Goal: Task Accomplishment & Management: Manage account settings

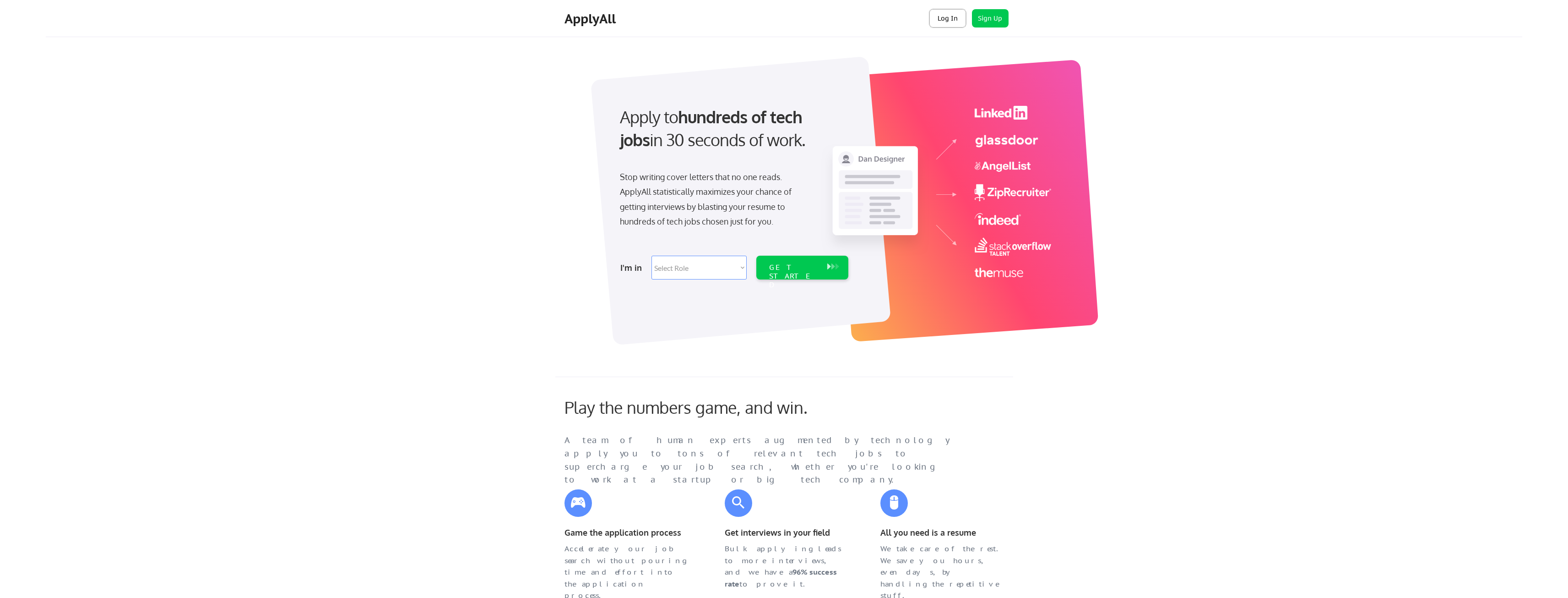
click at [945, 20] on button "Log In" at bounding box center [948, 18] width 37 height 18
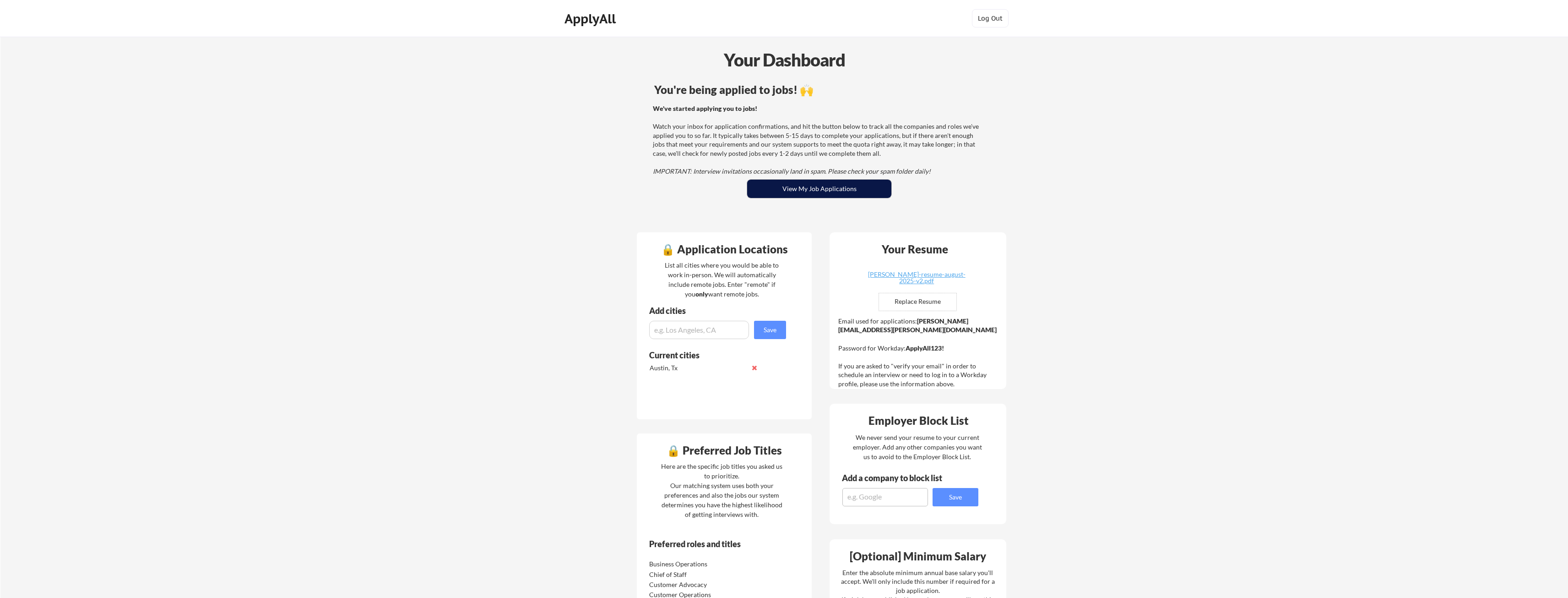
click at [827, 193] on button "View My Job Applications" at bounding box center [819, 189] width 144 height 18
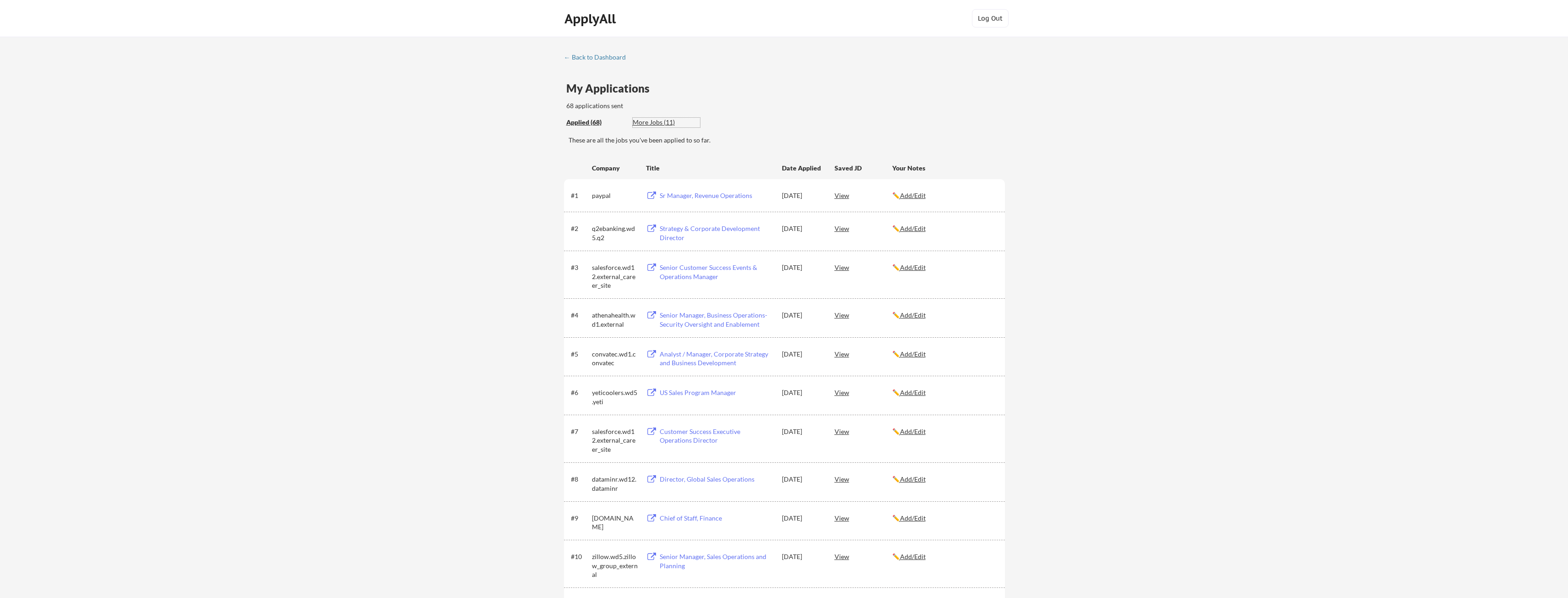
click at [647, 120] on div "More Jobs (11)" at bounding box center [666, 122] width 68 height 9
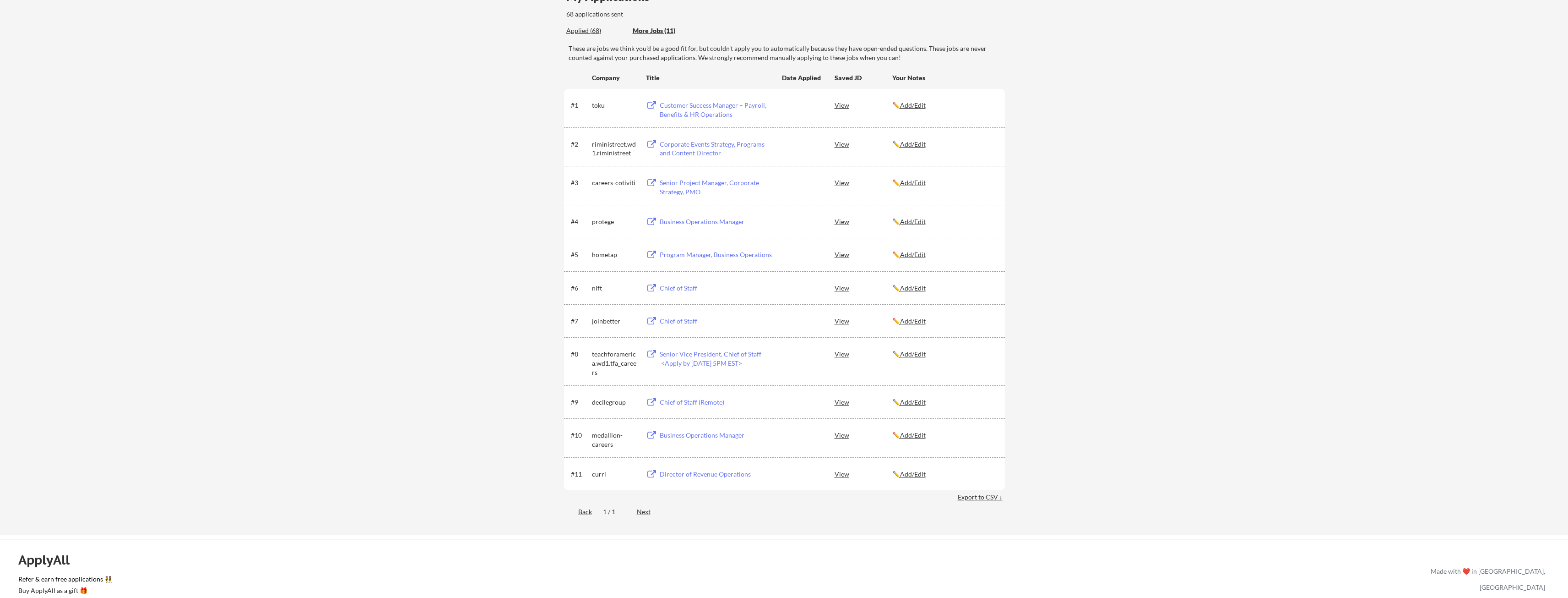
scroll to position [46, 0]
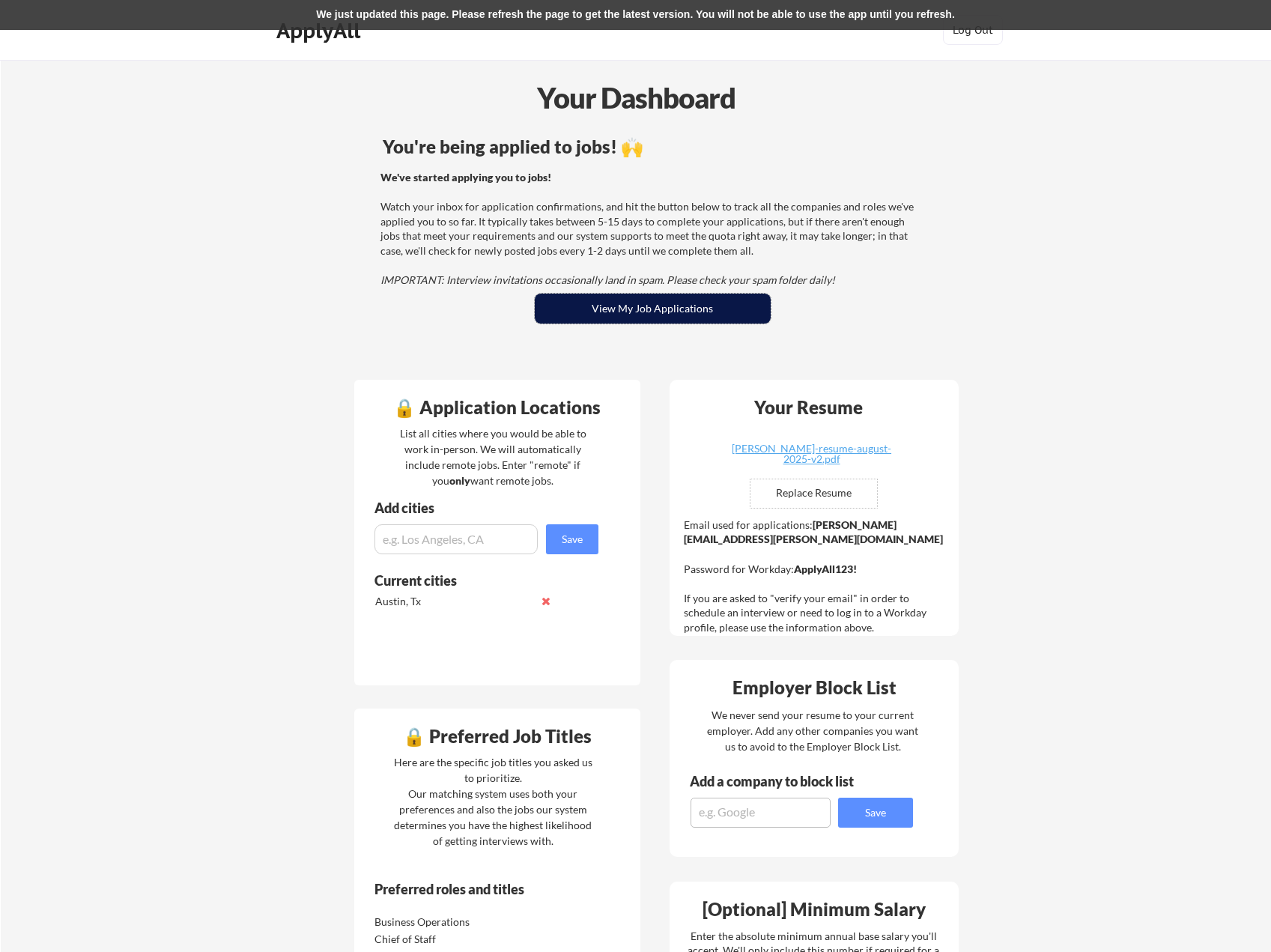
click at [597, 306] on button "View My Job Applications" at bounding box center [652, 309] width 236 height 30
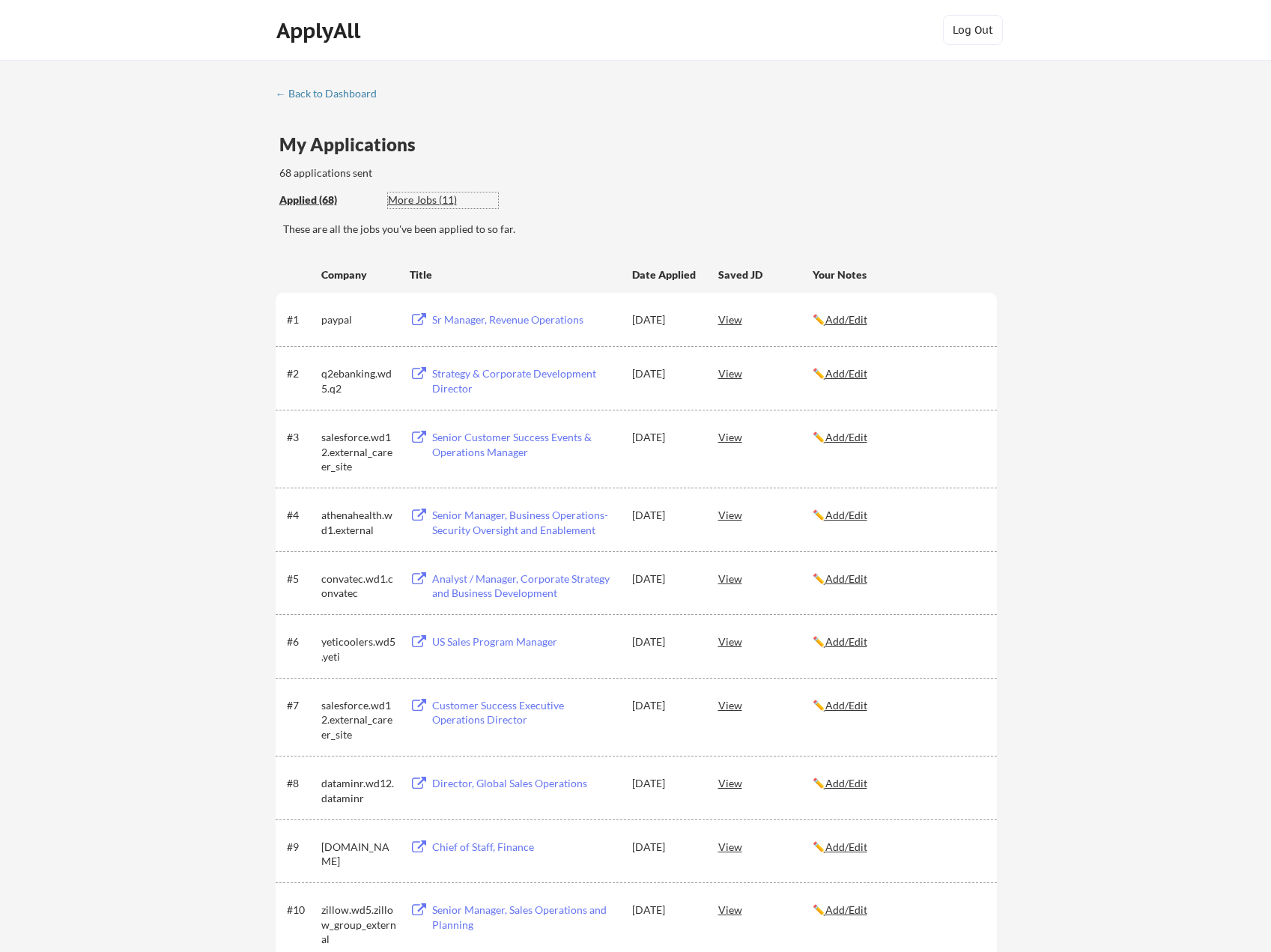
click at [443, 198] on div "More Jobs (11)" at bounding box center [443, 199] width 111 height 15
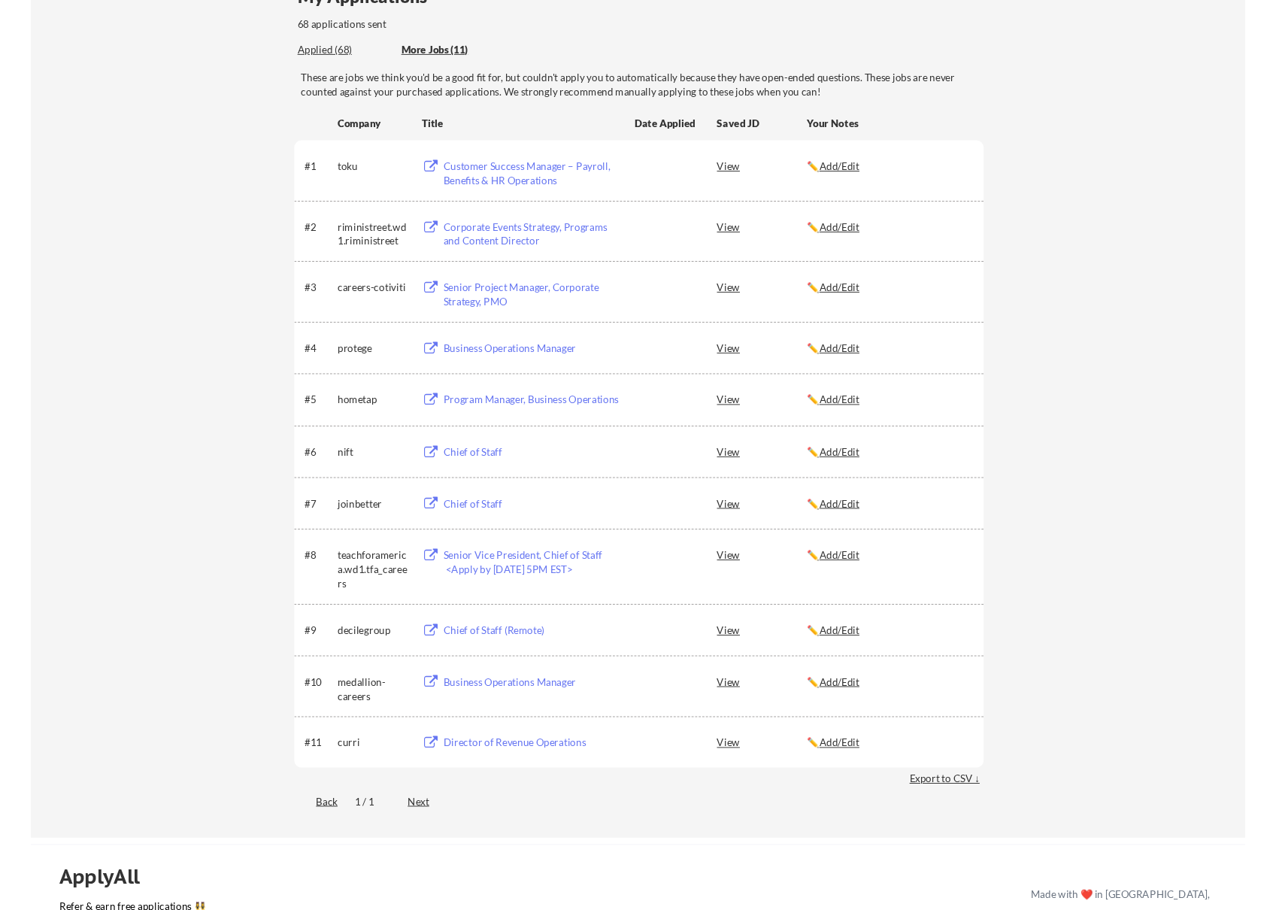
scroll to position [150, 0]
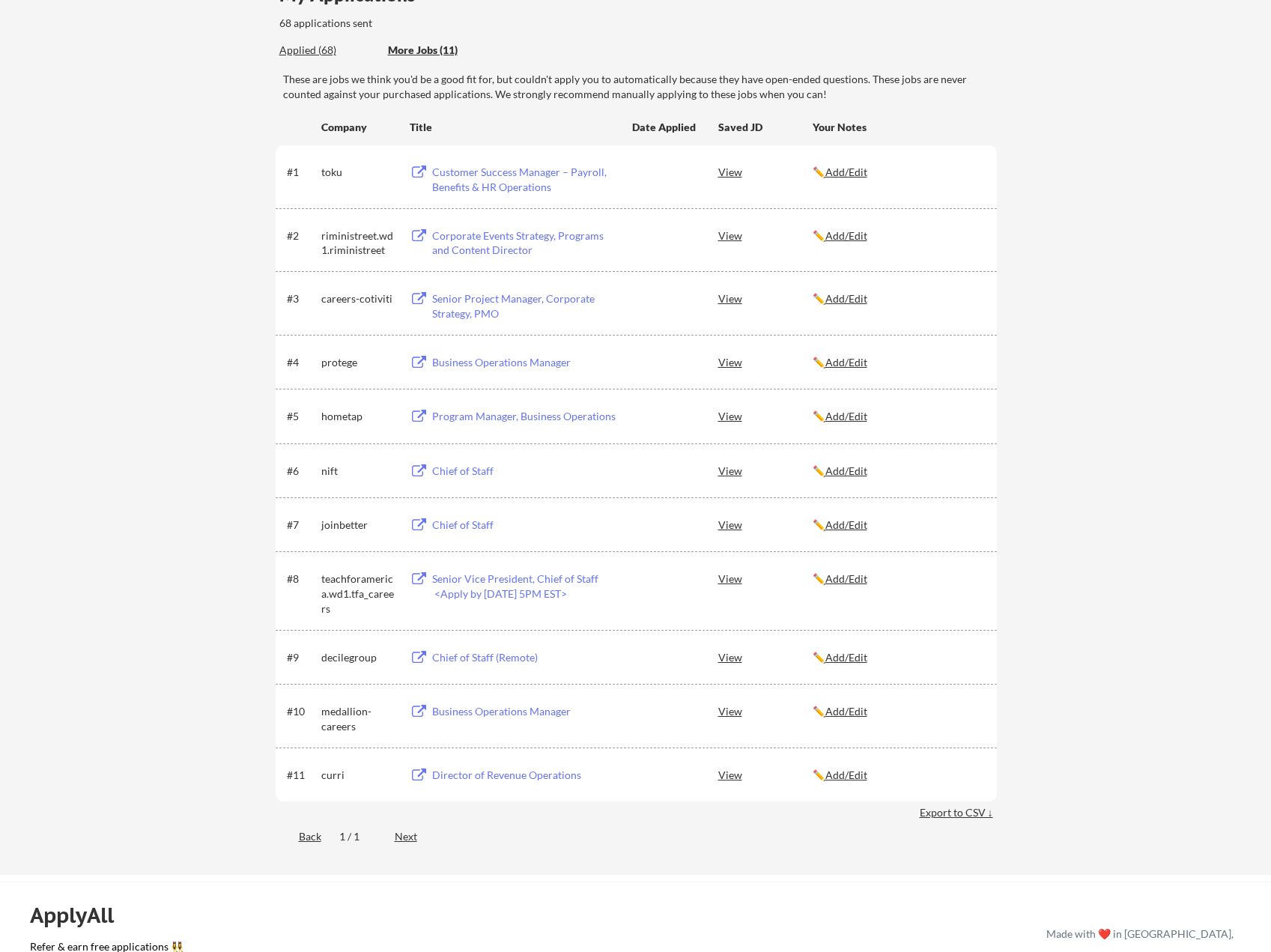
click at [480, 772] on div "Director of Revenue Operations" at bounding box center [525, 775] width 186 height 15
click at [857, 778] on u "Add/Edit" at bounding box center [847, 775] width 42 height 13
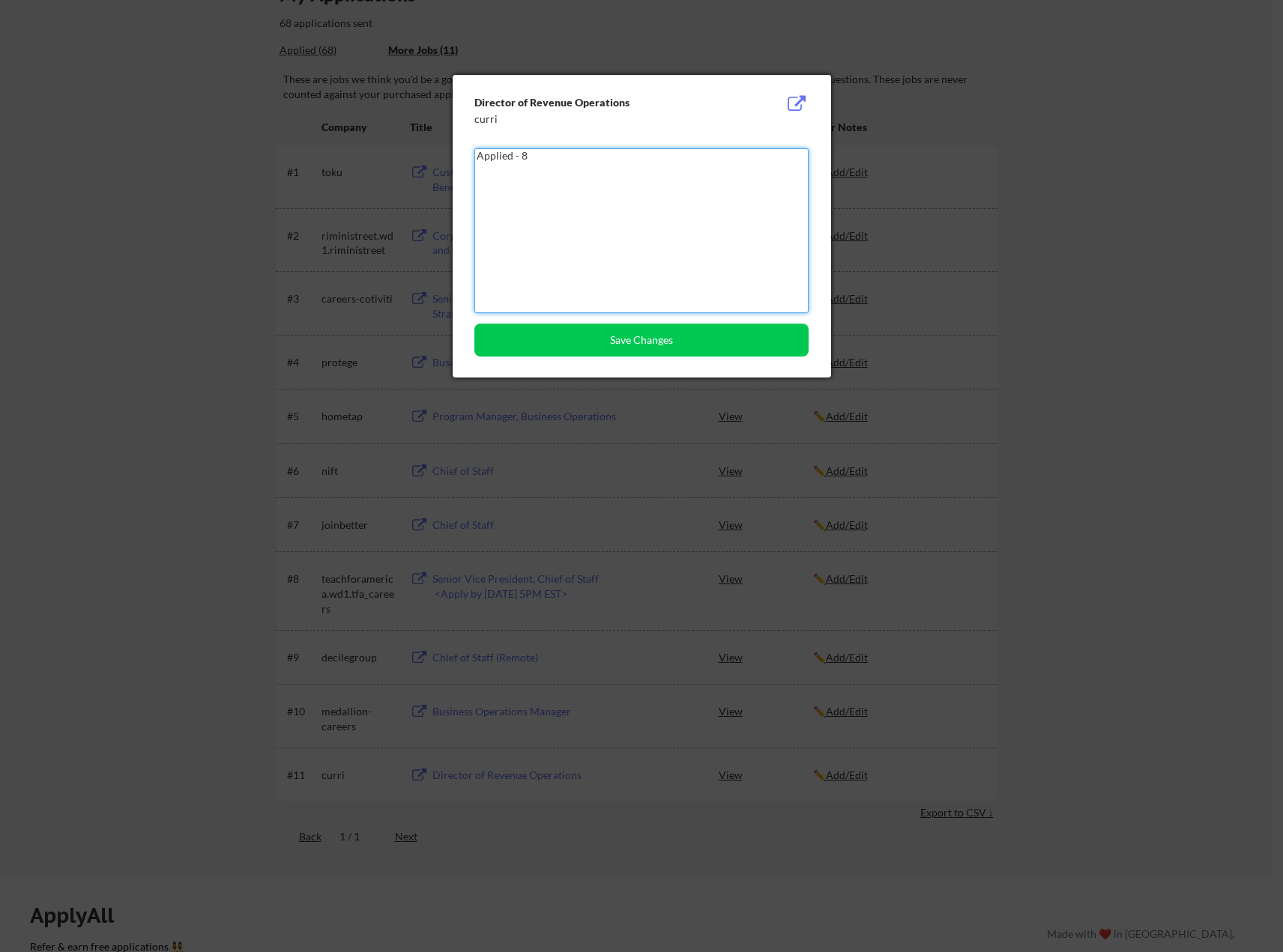
click at [602, 196] on textarea "Applied - 8" at bounding box center [641, 230] width 334 height 164
type textarea "Applied - 8/27"
click at [634, 331] on button "Save Changes" at bounding box center [641, 340] width 334 height 33
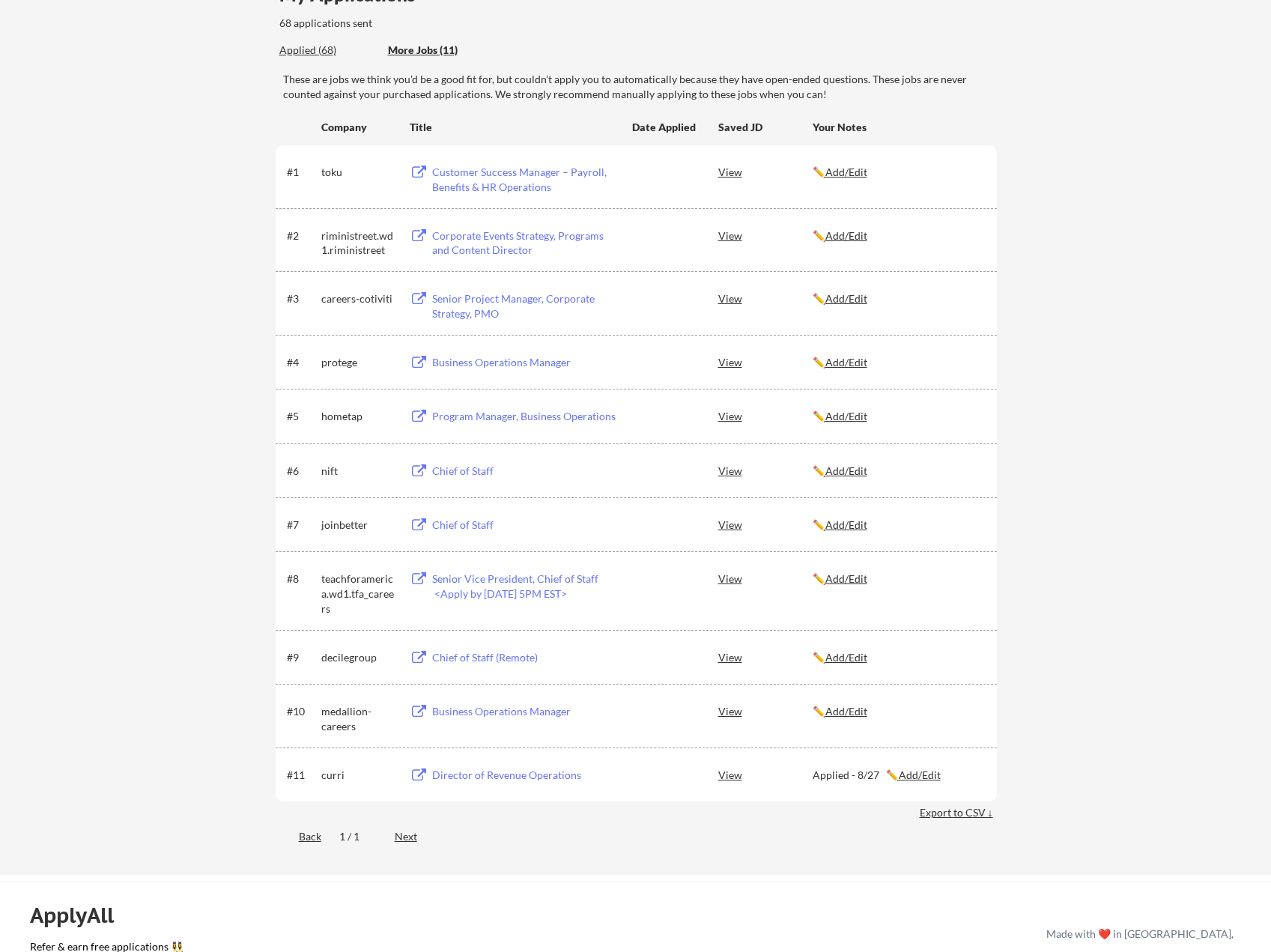
click at [534, 711] on div "Business Operations Manager" at bounding box center [525, 711] width 186 height 15
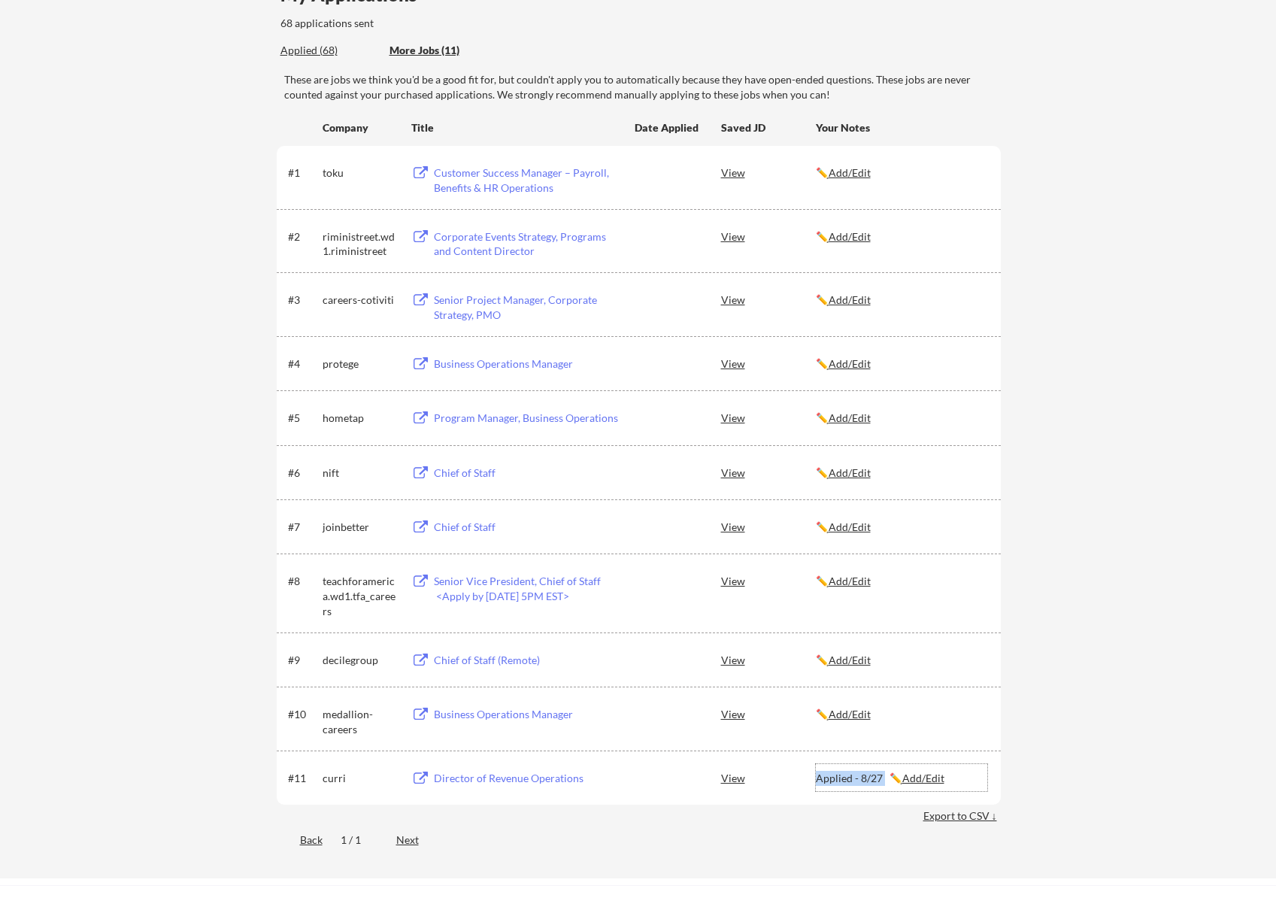
drag, startPoint x: 818, startPoint y: 778, endPoint x: 883, endPoint y: 781, distance: 65.5
click at [883, 781] on div "Applied - 8/27 ✏️ Add/Edit" at bounding box center [901, 778] width 171 height 15
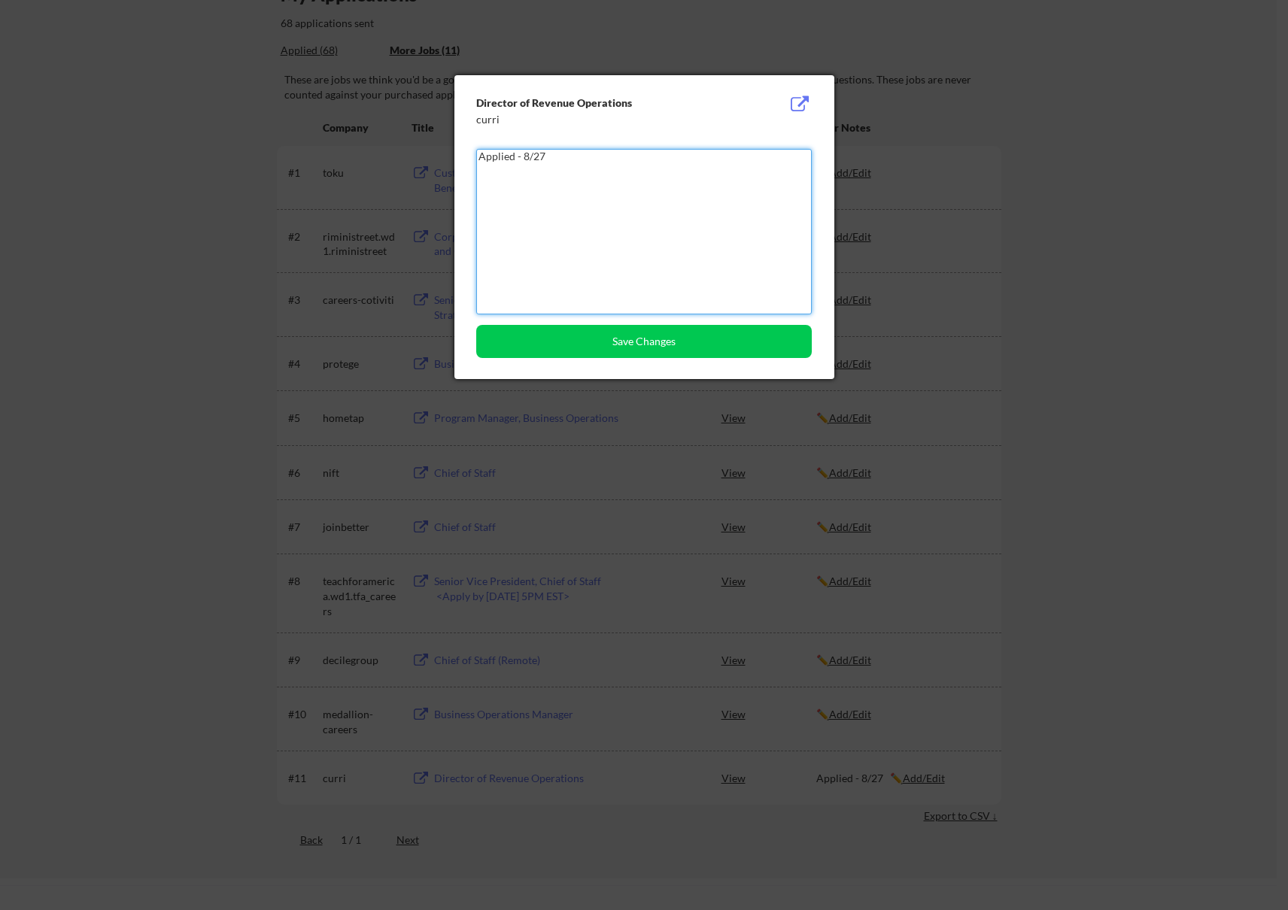
drag, startPoint x: 867, startPoint y: 781, endPoint x: 523, endPoint y: 147, distance: 721.9
click at [523, 147] on div "Director of Revenue Operations curri Applied - 8/27 Save Changes" at bounding box center [644, 227] width 380 height 304
click at [516, 152] on textarea "Applied - 8/27" at bounding box center [643, 231] width 335 height 165
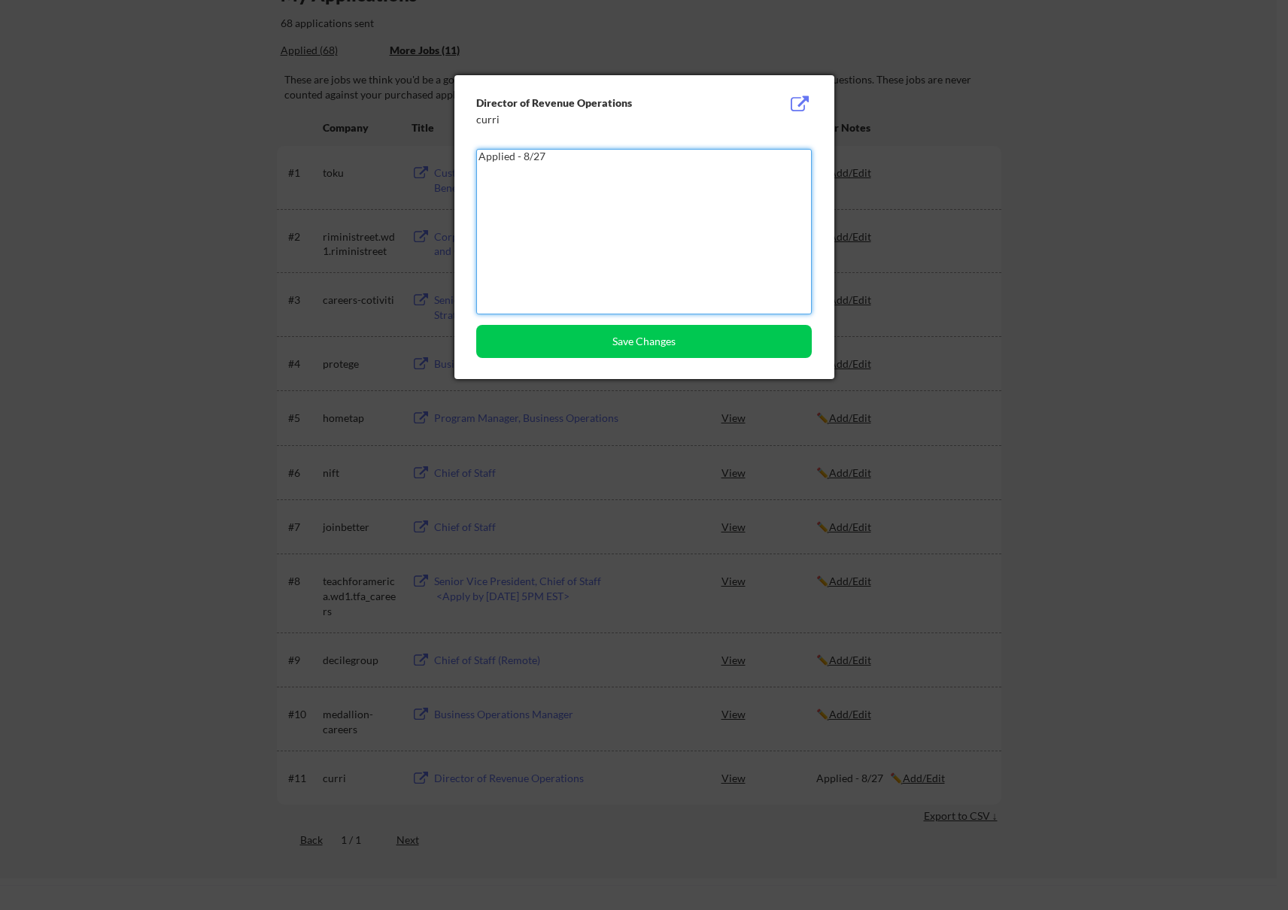
click at [516, 152] on textarea "Applied - 8/27" at bounding box center [643, 231] width 335 height 165
click at [613, 348] on button "Save Changes" at bounding box center [643, 341] width 335 height 33
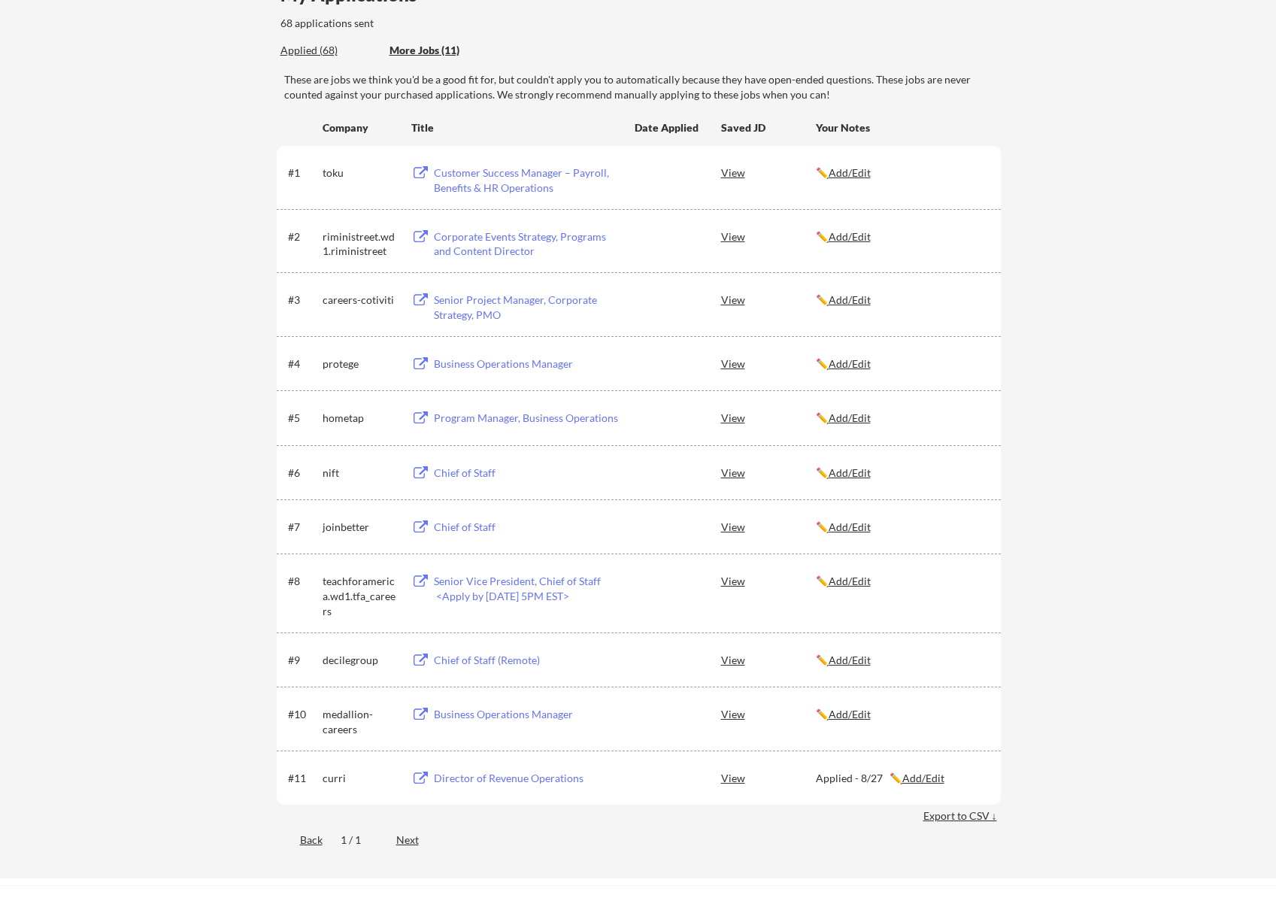
click at [733, 713] on div "View" at bounding box center [768, 713] width 95 height 27
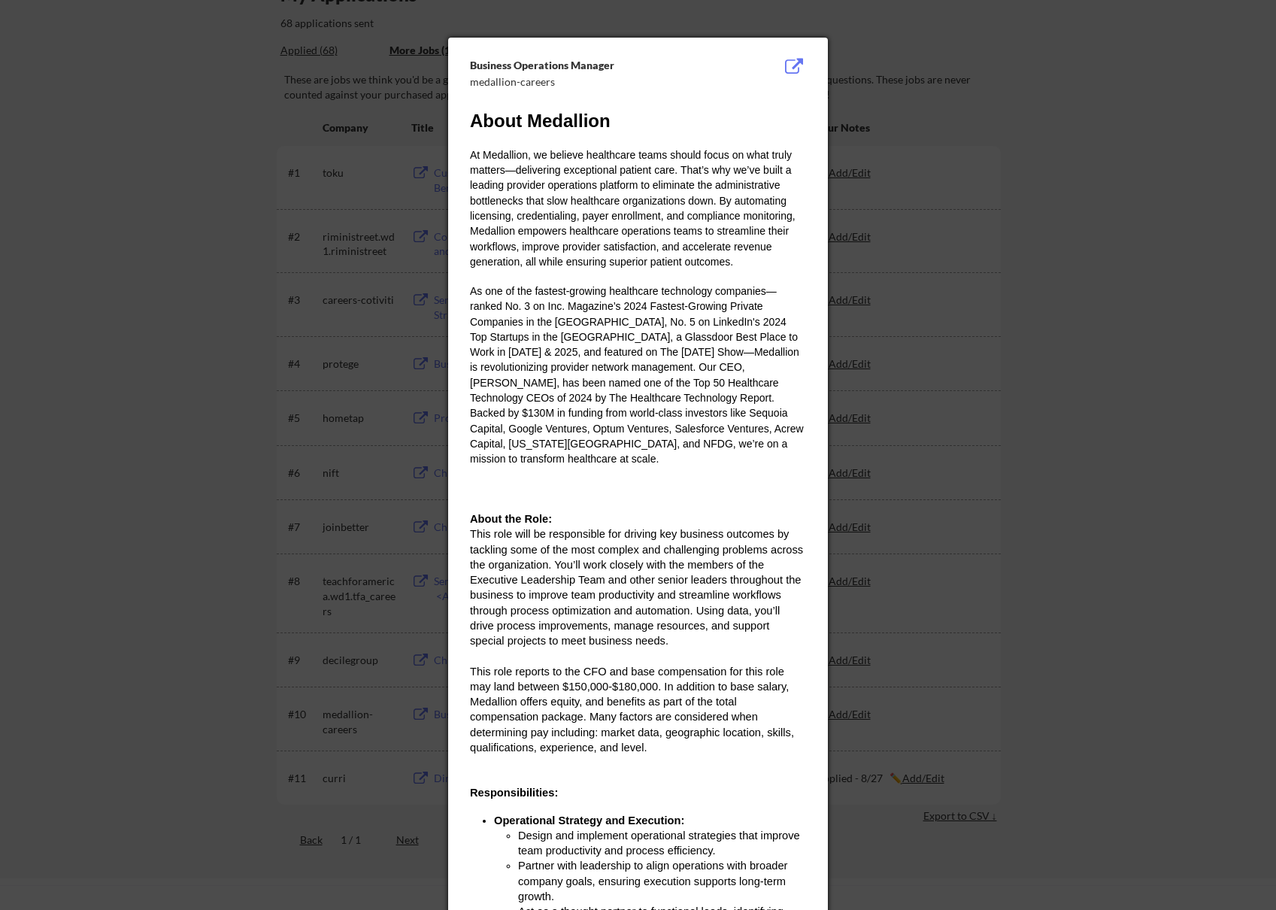
click at [1166, 330] on div at bounding box center [638, 455] width 1276 height 910
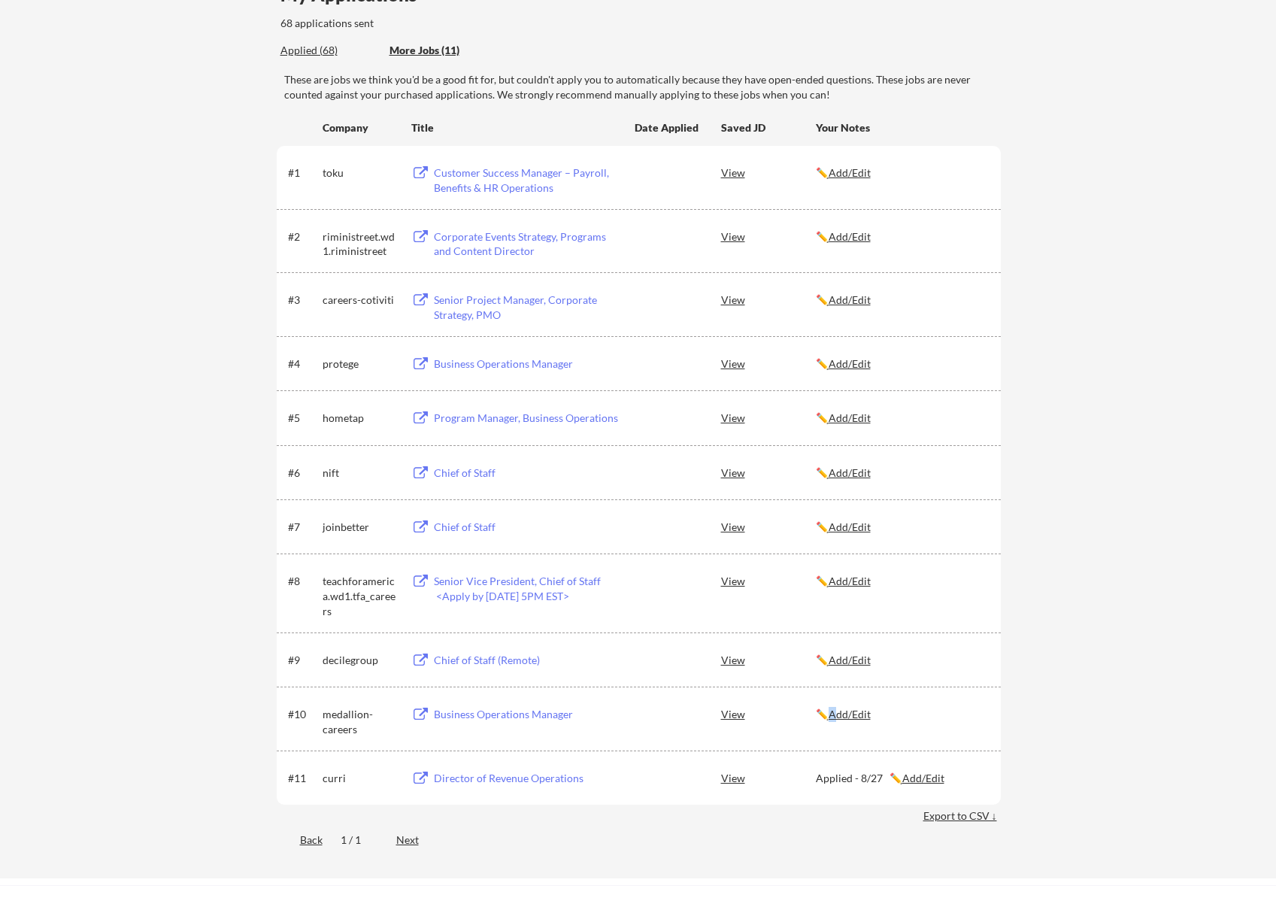
click at [842, 715] on u "Add/Edit" at bounding box center [850, 714] width 42 height 13
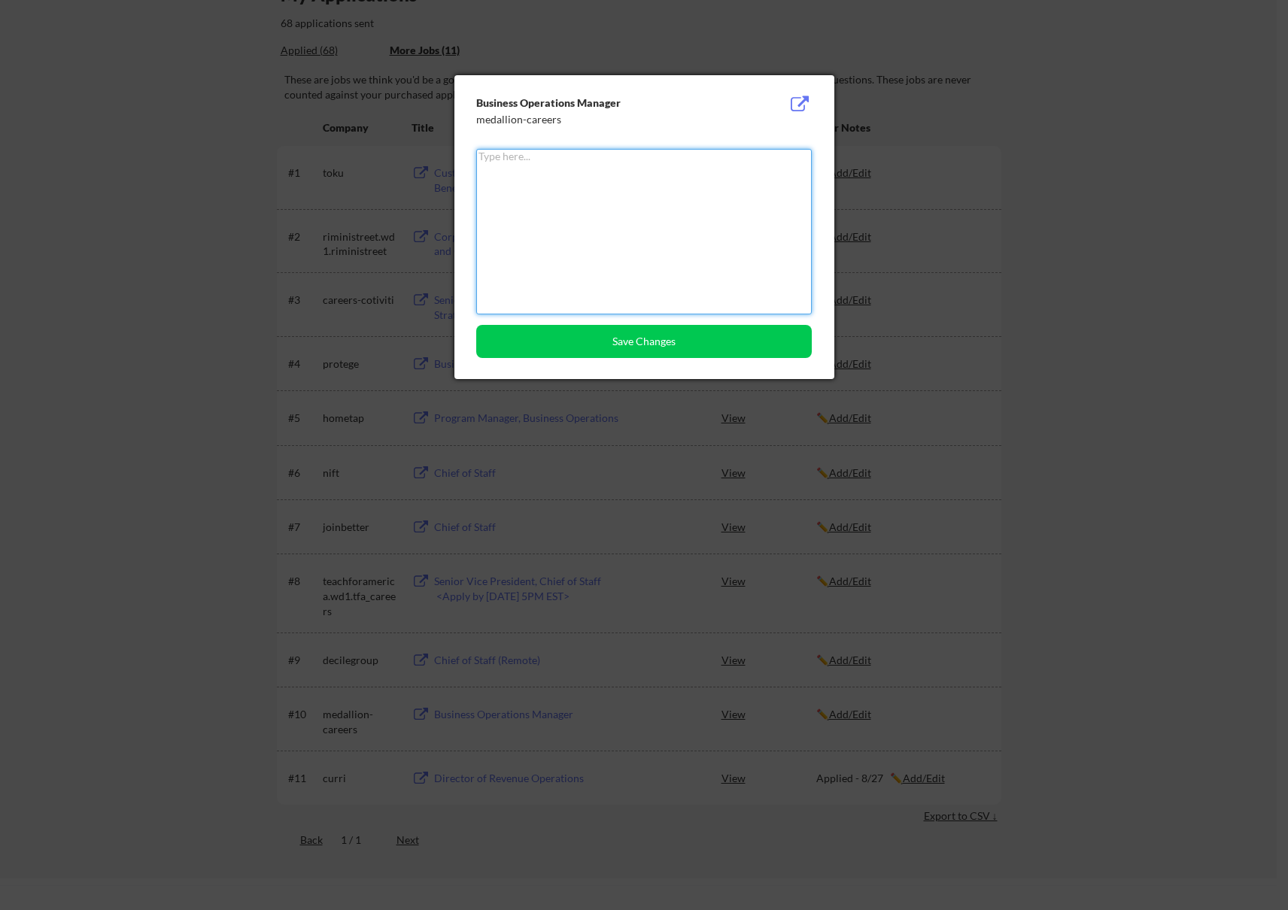
click at [674, 205] on textarea at bounding box center [643, 231] width 335 height 165
paste textarea "Applied - 8/27"
type textarea "Applied - 8/27"
click at [621, 351] on button "Save Changes" at bounding box center [643, 341] width 335 height 33
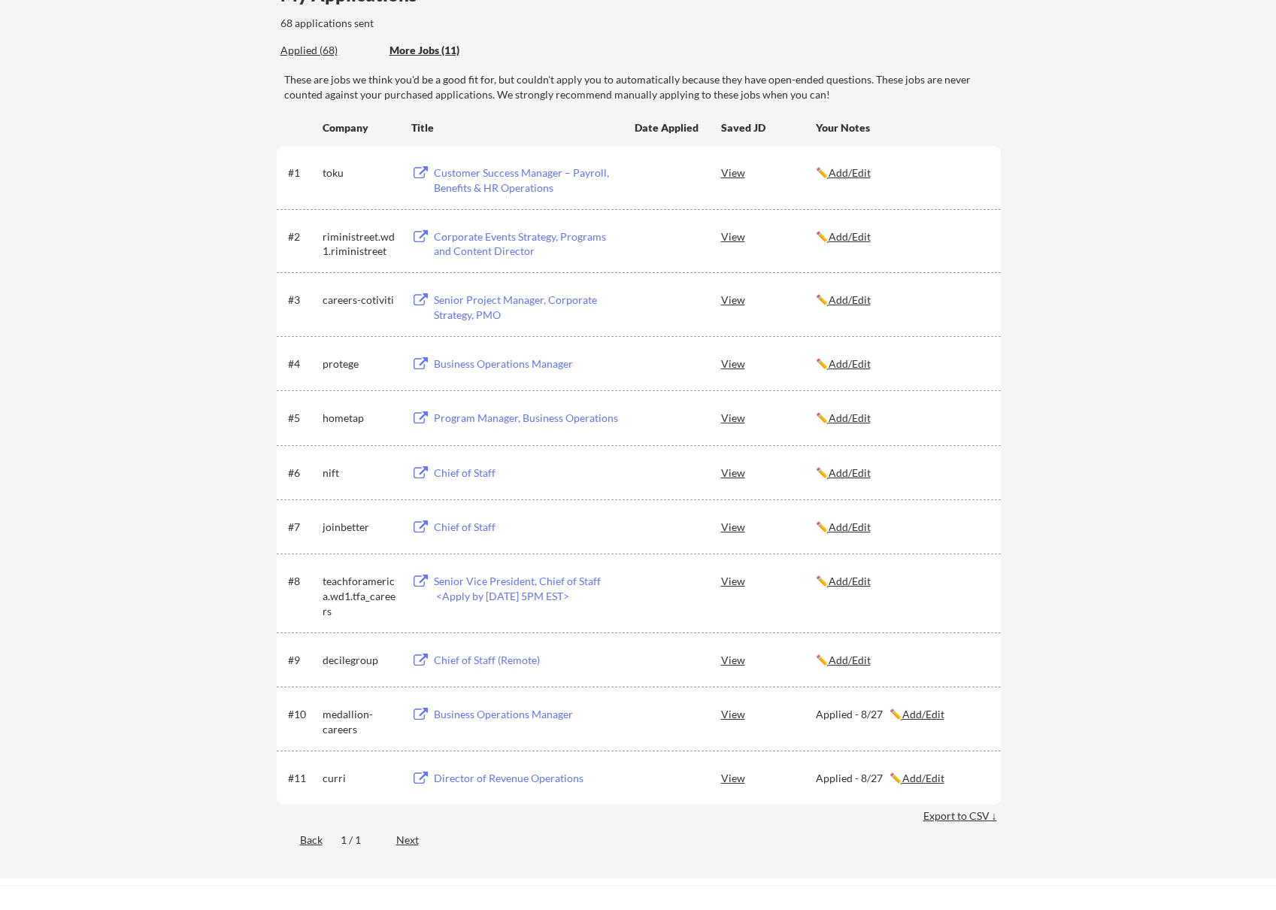
click at [484, 654] on div "Chief of Staff (Remote)" at bounding box center [527, 660] width 187 height 15
click at [493, 574] on div "Senior Vice President, Chief of Staff <Apply by [DATE] 5PM EST>" at bounding box center [527, 588] width 187 height 29
